Goal: Task Accomplishment & Management: Manage account settings

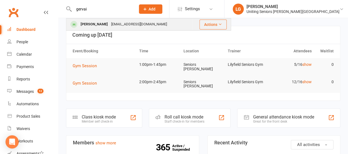
type input "gervai"
click at [103, 23] on div "[PERSON_NAME]" at bounding box center [94, 24] width 31 height 8
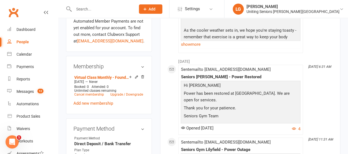
scroll to position [302, 0]
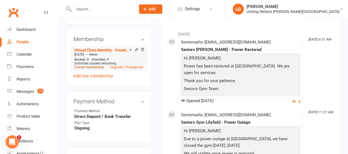
click at [95, 65] on link "Cancel membership" at bounding box center [89, 67] width 30 height 4
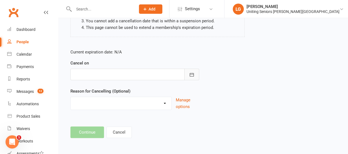
click at [192, 72] on icon "button" at bounding box center [191, 74] width 5 height 5
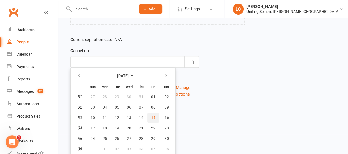
click at [155, 116] on span "15" at bounding box center [153, 117] width 4 height 4
type input "[DATE]"
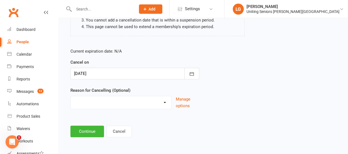
scroll to position [96, 0]
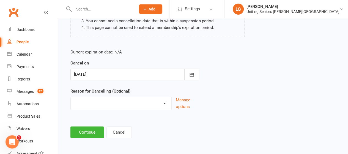
click at [155, 104] on select "Discharged End 10VP Health Holiday Injury Moving to HCP other Transition to CHS…" at bounding box center [121, 102] width 101 height 11
select select "6"
click at [71, 97] on select "Discharged End 10VP Health Holiday Injury Moving to HCP other Transition to CHS…" at bounding box center [121, 102] width 101 height 11
click at [90, 133] on button "Continue" at bounding box center [87, 132] width 34 height 12
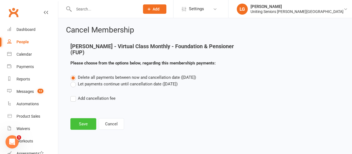
click at [86, 121] on button "Save" at bounding box center [83, 124] width 26 height 12
